Goal: Obtain resource: Obtain resource

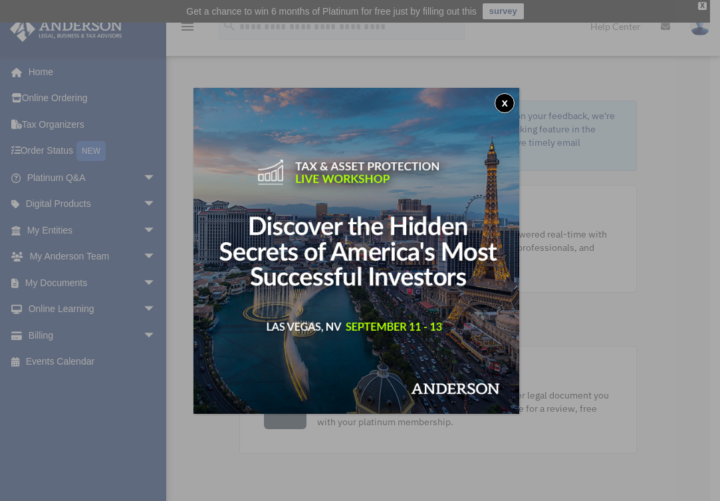
click at [505, 106] on button "x" at bounding box center [505, 103] width 20 height 20
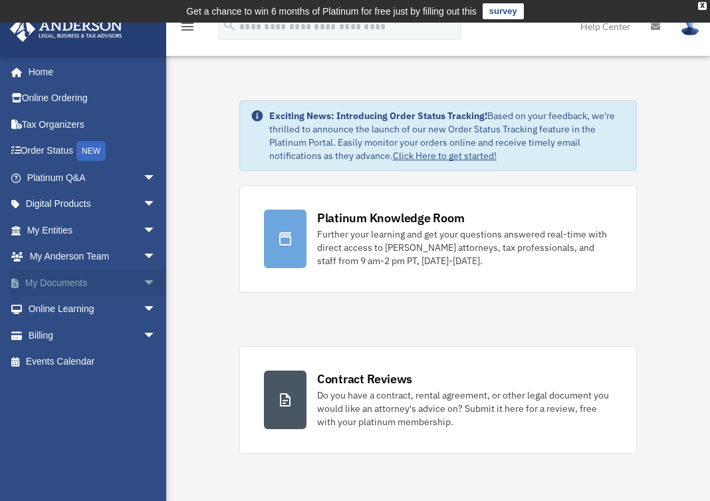
click at [36, 285] on link "My Documents arrow_drop_down" at bounding box center [92, 282] width 167 height 27
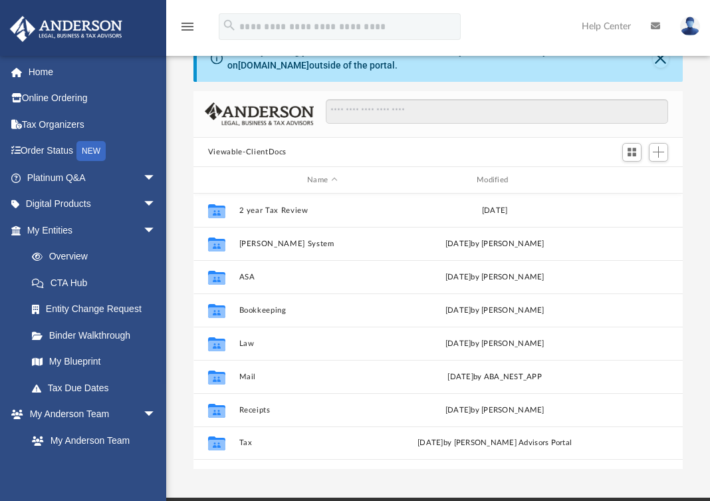
scroll to position [99, 0]
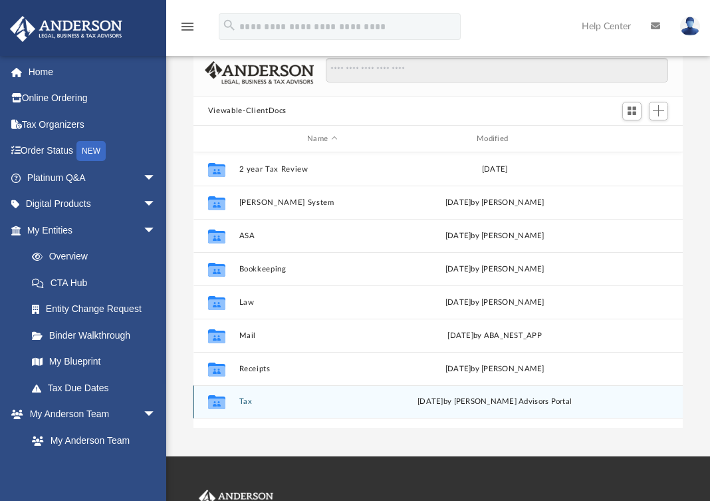
click at [239, 401] on button "Tax" at bounding box center [322, 402] width 167 height 9
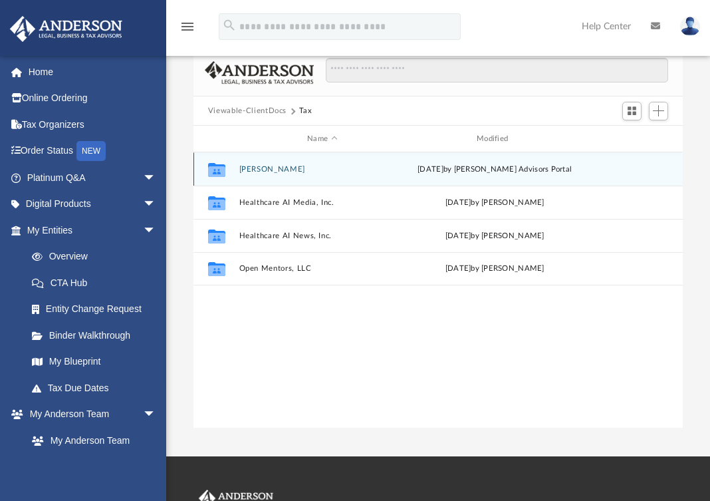
click at [303, 169] on button "[PERSON_NAME]" at bounding box center [322, 169] width 167 height 9
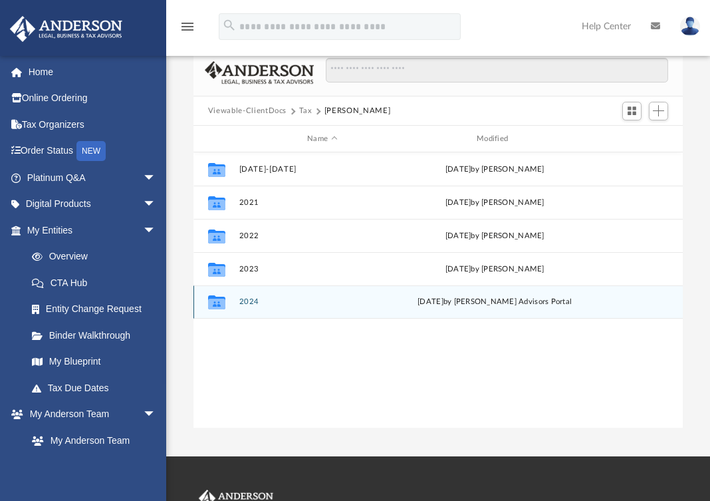
click at [245, 301] on button "2024" at bounding box center [322, 302] width 167 height 9
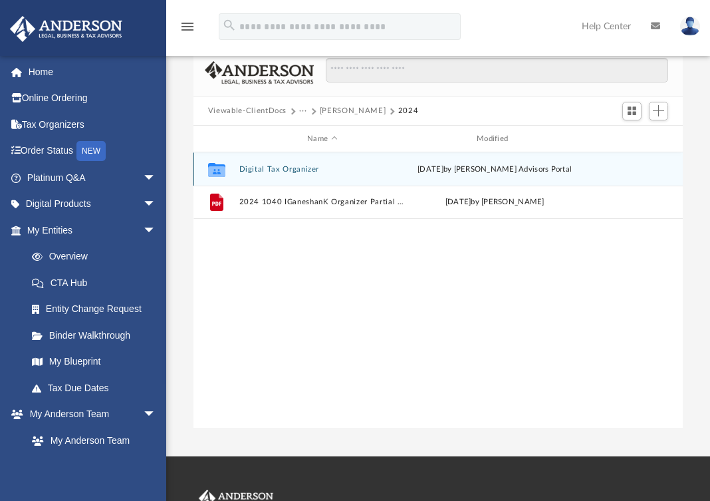
click at [259, 174] on div "Collaborated Folder Digital Tax Organizer Wed Jul 23 2025 by Anderson Advisors …" at bounding box center [437, 168] width 489 height 33
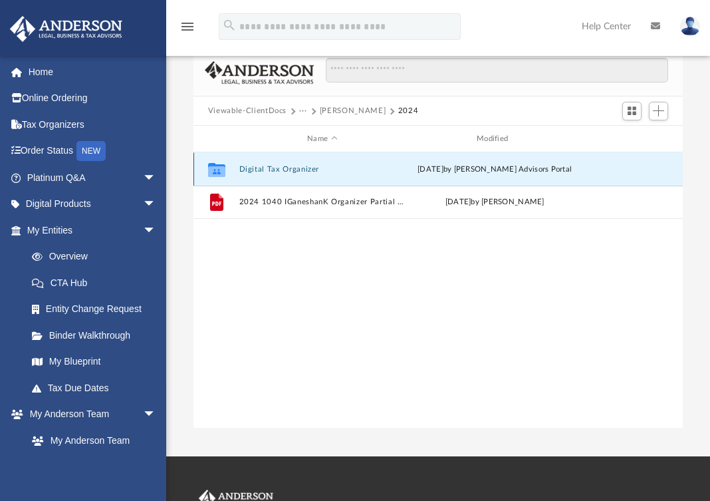
click at [257, 171] on button "Digital Tax Organizer" at bounding box center [322, 169] width 167 height 9
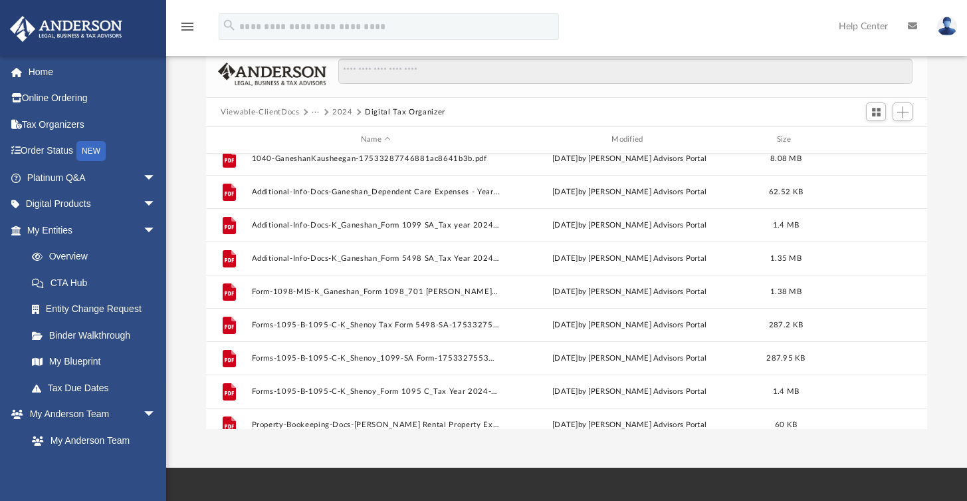
scroll to position [7, 0]
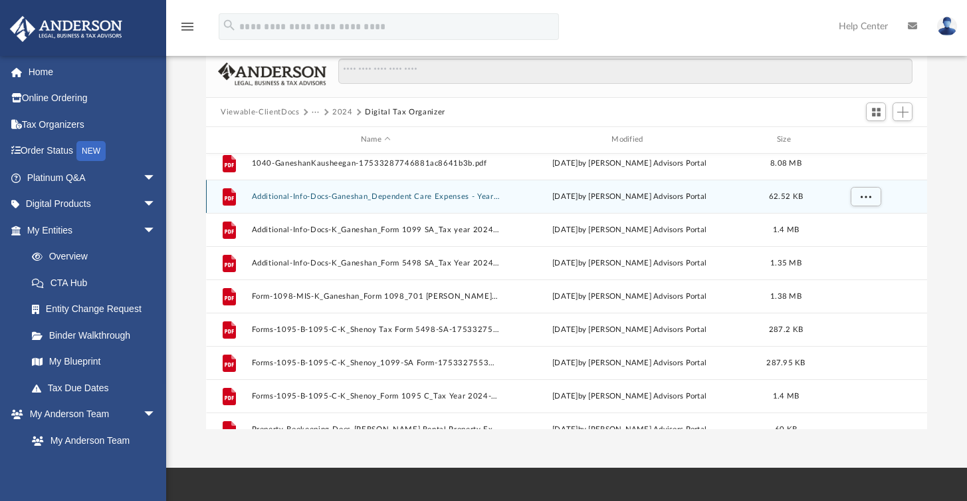
click at [386, 197] on button "Additional-Info-Docs-Ganeshan_Dependent Care Expenses - Year 2024-1753245790688…" at bounding box center [376, 196] width 248 height 9
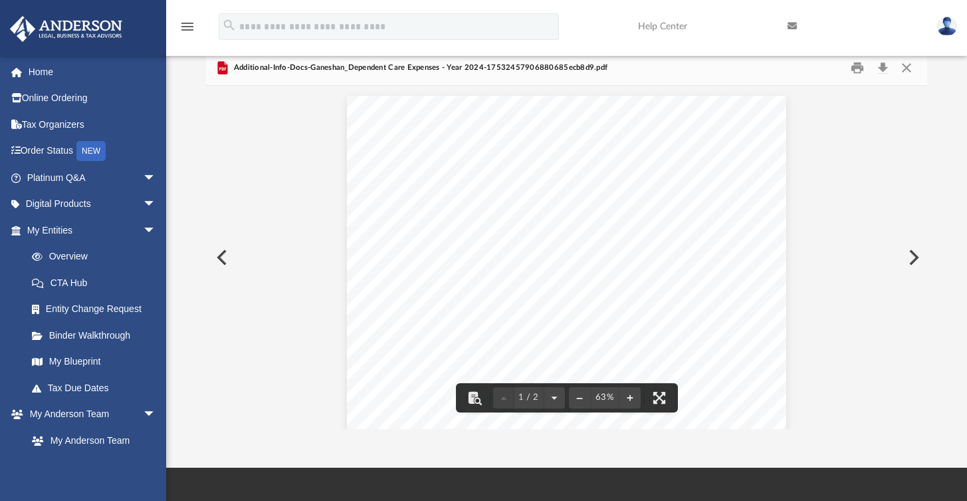
click at [219, 263] on button "Preview" at bounding box center [220, 257] width 29 height 37
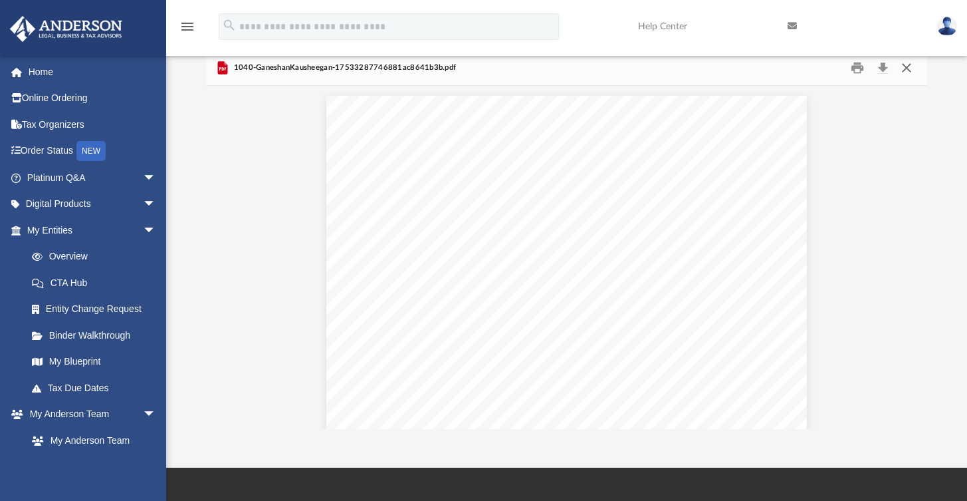
click at [709, 68] on button "Close" at bounding box center [906, 68] width 24 height 21
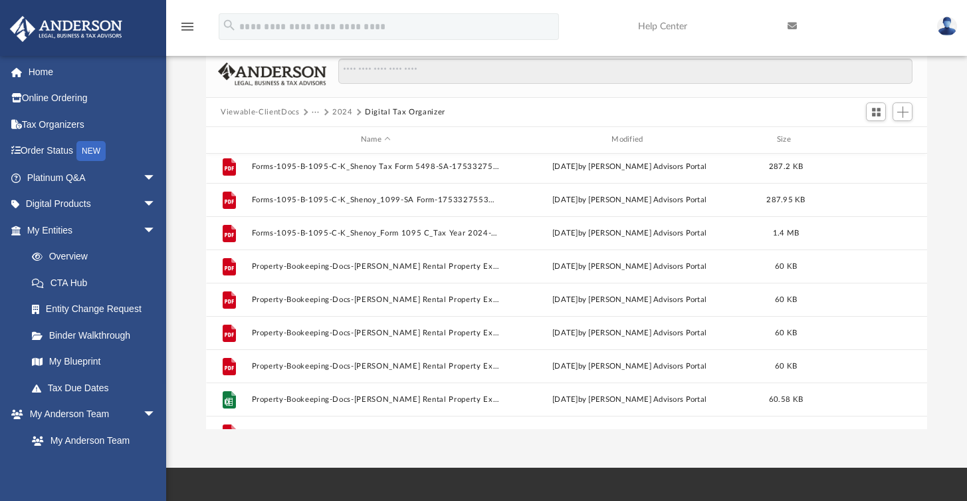
scroll to position [170, 0]
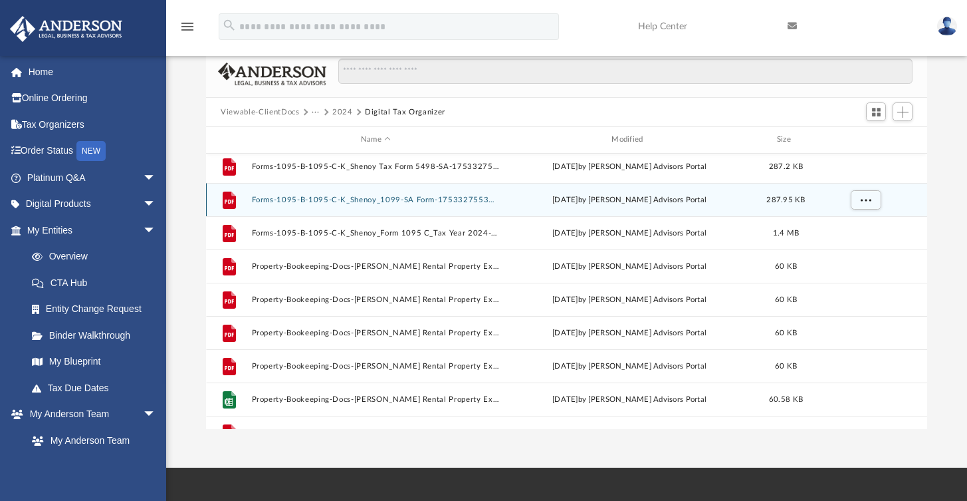
click at [283, 195] on button "Forms-1095-B-1095-C-K_Shenoy_1099-SA Form-17533275536881a7c144f9b.pdf" at bounding box center [376, 199] width 248 height 9
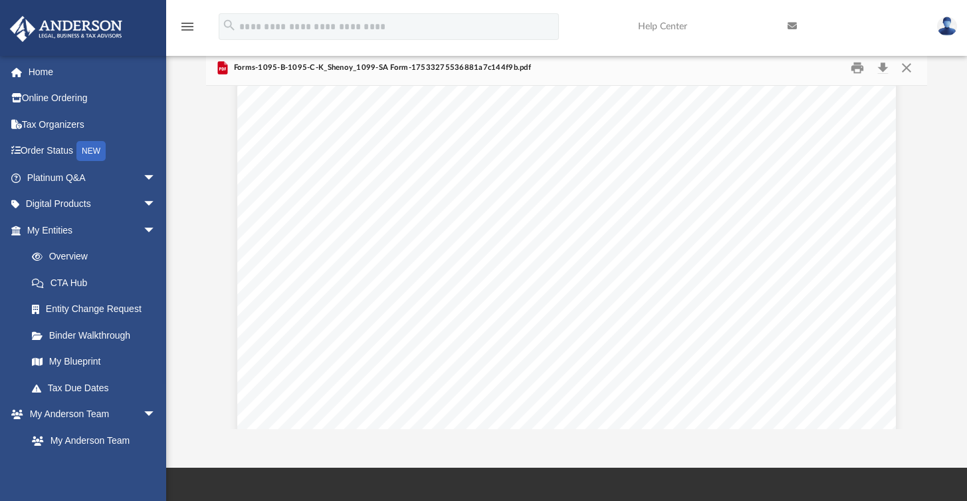
scroll to position [264, 0]
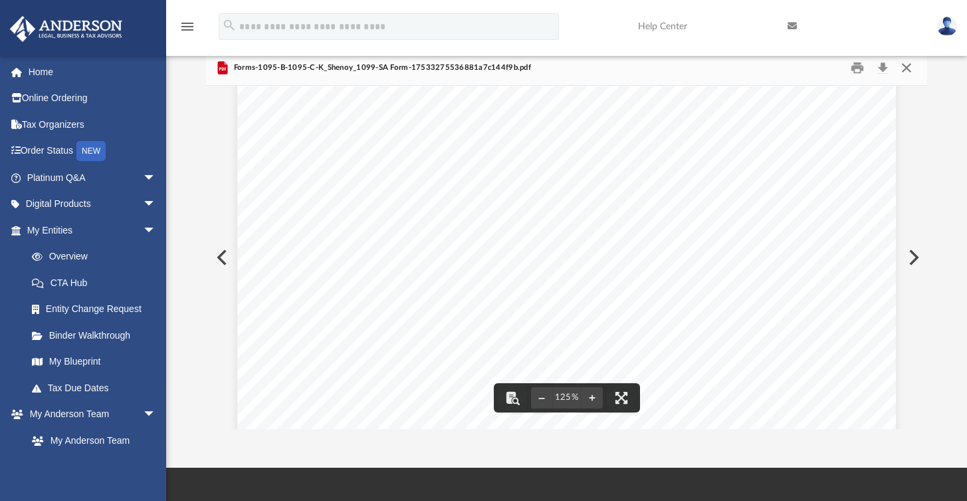
click at [709, 72] on button "Close" at bounding box center [906, 68] width 24 height 21
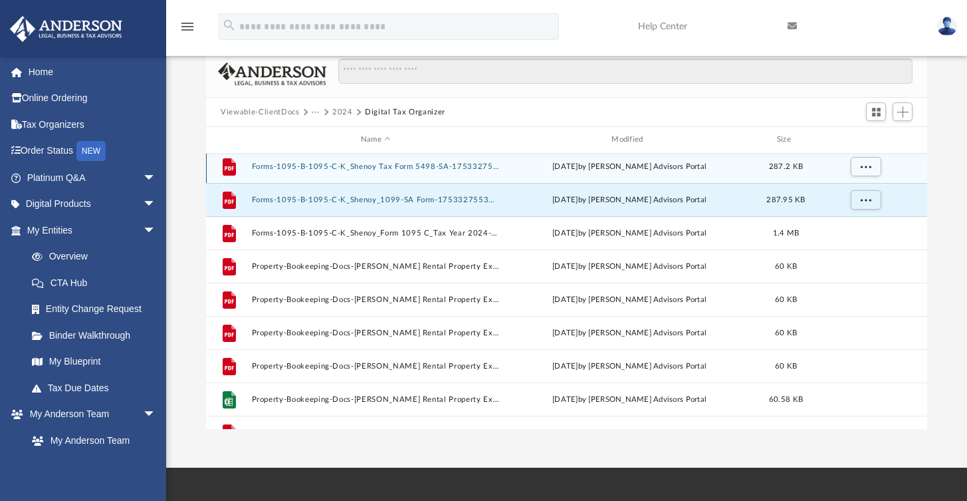
click at [298, 166] on button "Forms-1095-B-1095-C-K_Shenoy Tax Form 5498-SA-17533275536881a7c124433.pdf" at bounding box center [376, 166] width 248 height 9
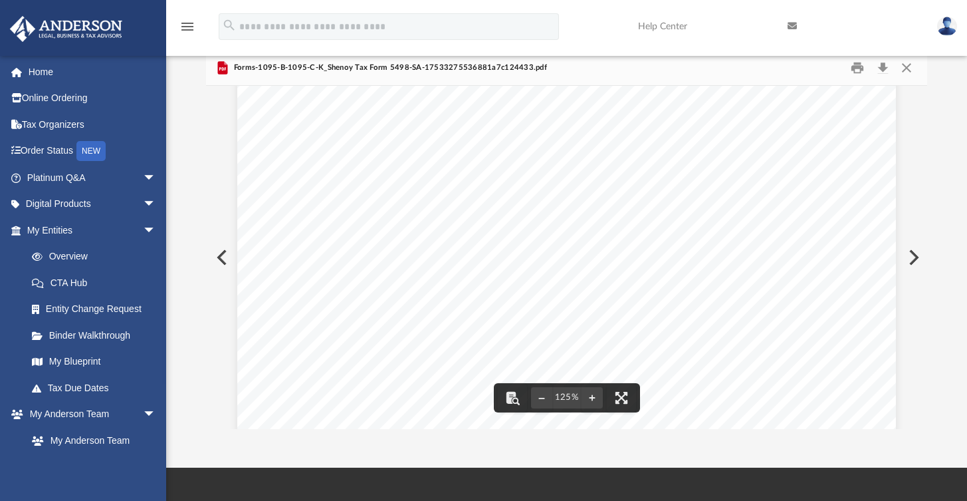
scroll to position [214, 0]
click at [709, 62] on button "Close" at bounding box center [906, 68] width 24 height 21
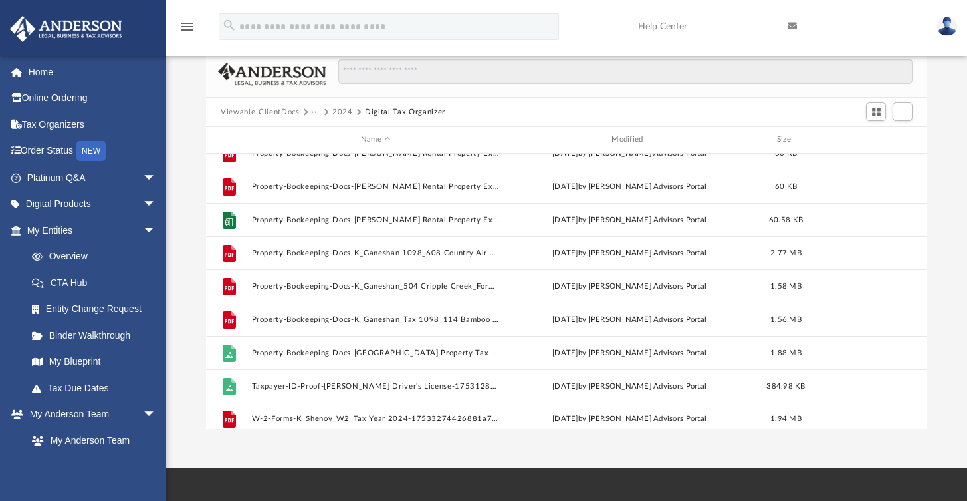
scroll to position [356, 0]
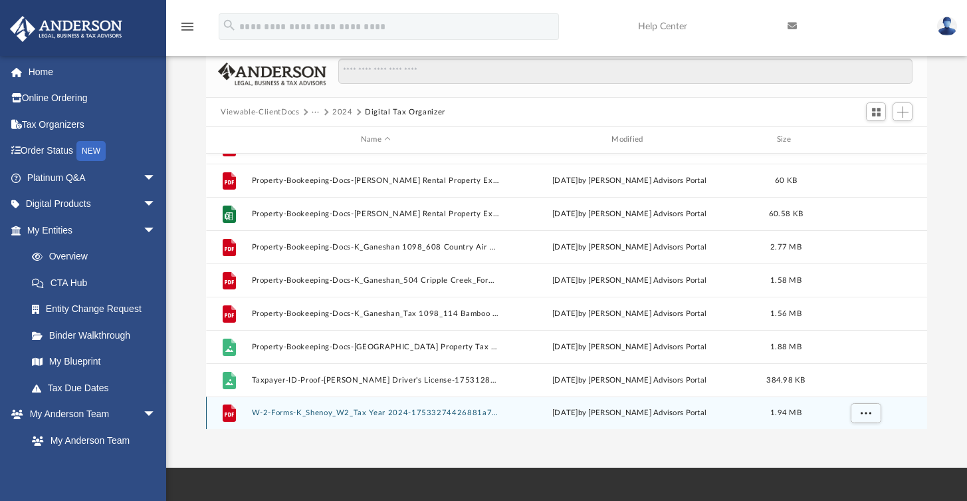
click at [410, 408] on button "W-2-Forms-K_Shenoy_W2_Tax Year 2024-17533274426881a7525e42c.pdf" at bounding box center [376, 412] width 248 height 9
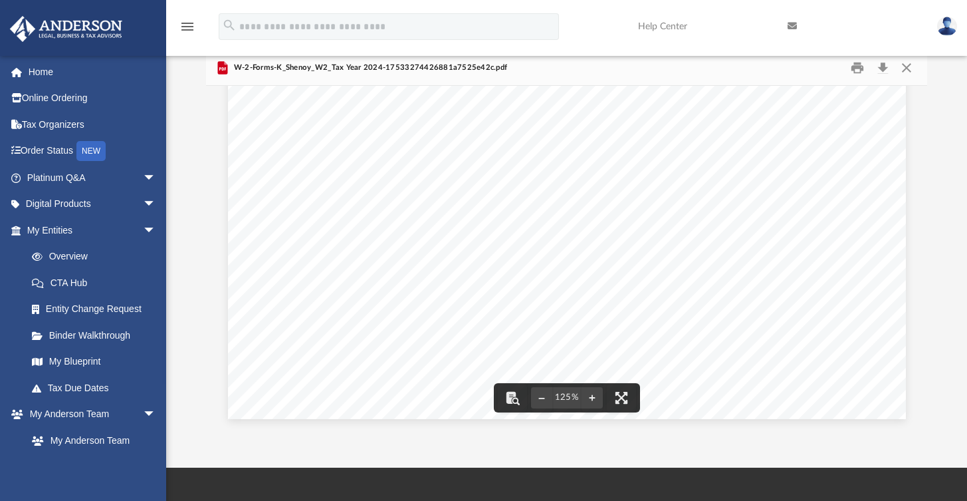
scroll to position [554, 0]
